Goal: Task Accomplishment & Management: Manage account settings

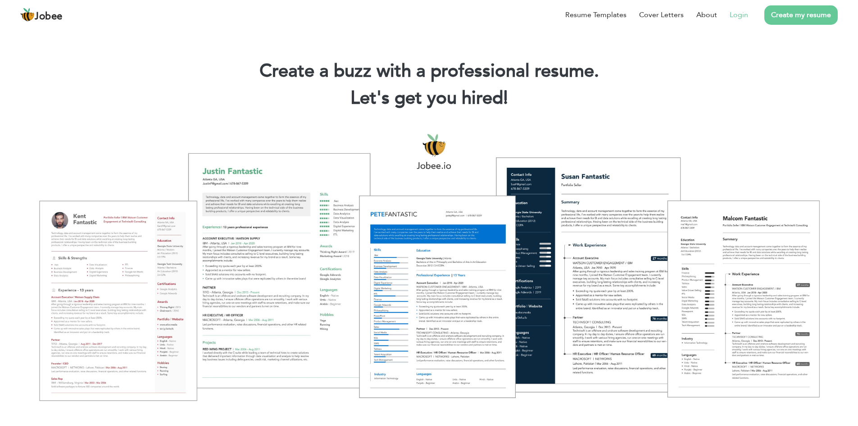
click at [738, 17] on link "Login" at bounding box center [739, 14] width 18 height 11
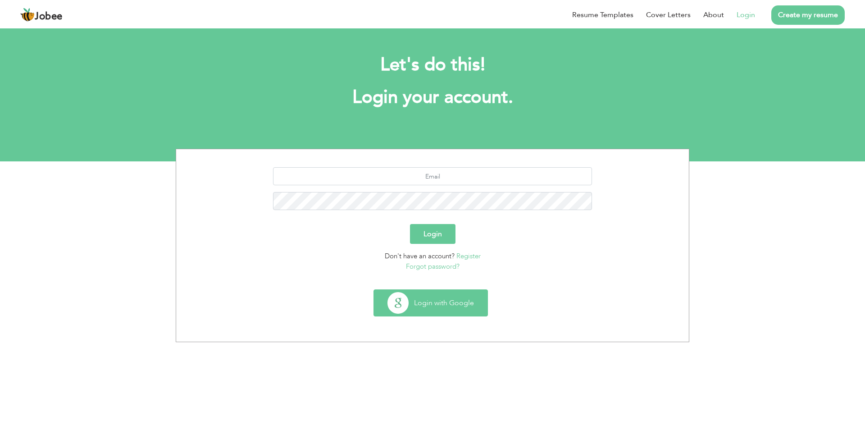
click at [434, 306] on button "Login with Google" at bounding box center [431, 303] width 114 height 26
click at [428, 178] on input "text" at bounding box center [432, 176] width 319 height 18
type input "[EMAIL_ADDRESS][DOMAIN_NAME]"
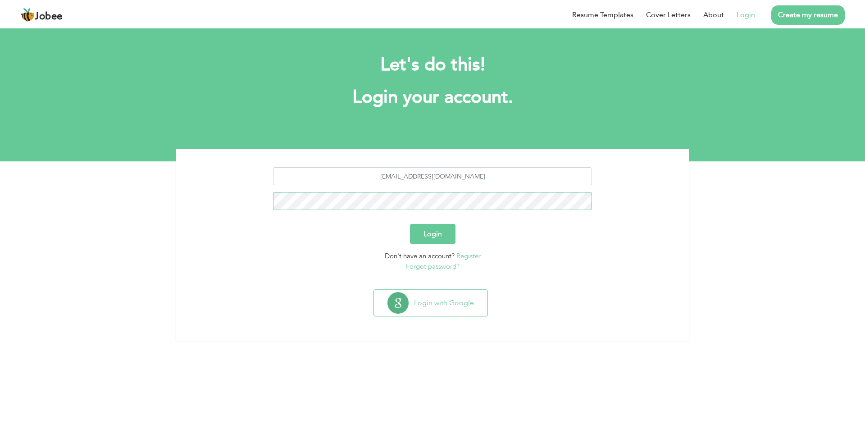
click at [410, 224] on button "Login" at bounding box center [433, 234] width 46 height 20
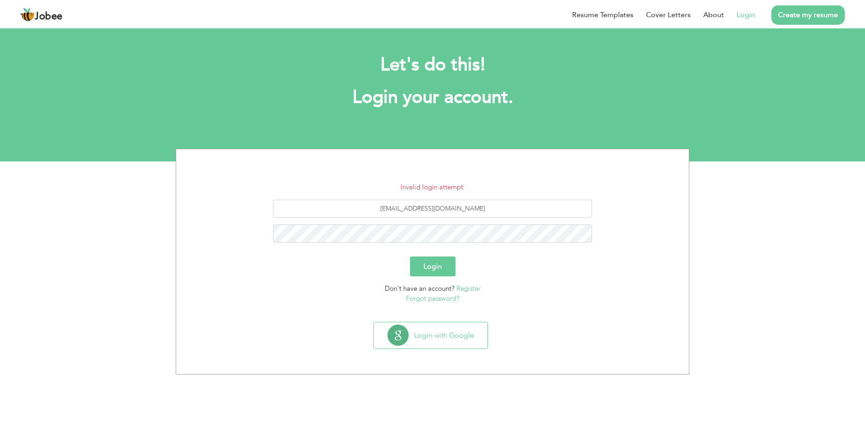
click at [41, 14] on span "Jobee" at bounding box center [49, 17] width 28 height 10
